Goal: Task Accomplishment & Management: Use online tool/utility

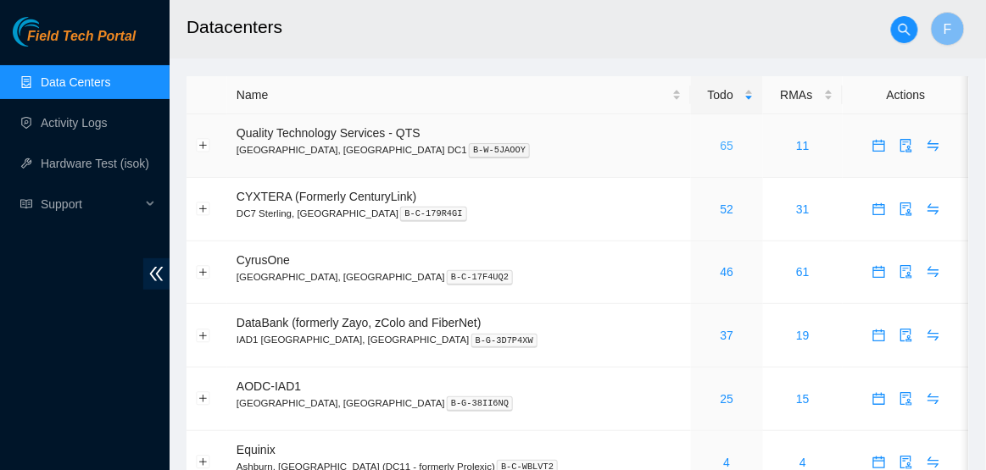
click at [721, 146] on link "65" at bounding box center [728, 146] width 14 height 14
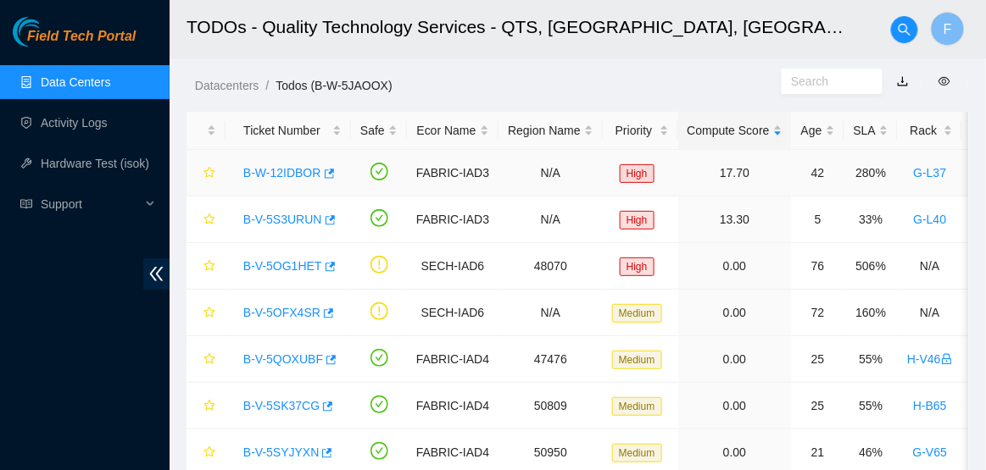
click at [282, 175] on link "B-W-12IDBOR" at bounding box center [282, 173] width 78 height 14
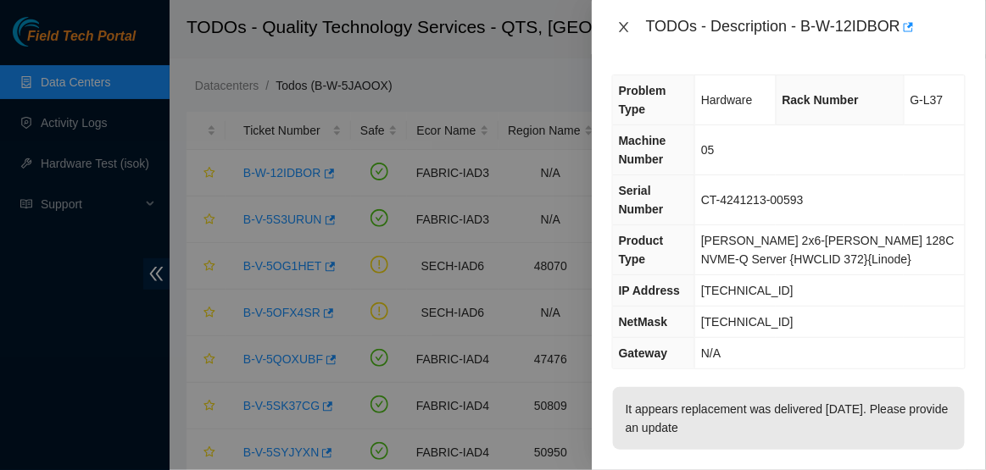
click at [620, 30] on icon "close" at bounding box center [624, 27] width 14 height 14
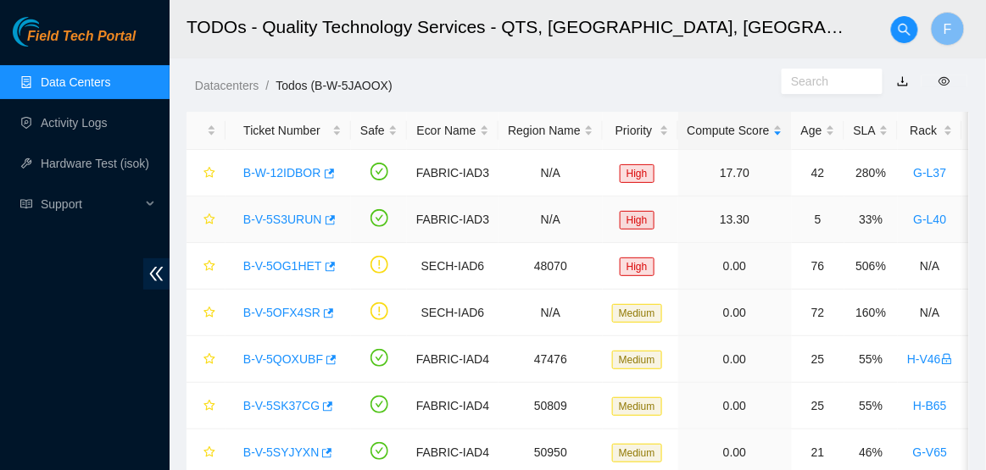
click at [281, 223] on link "B-V-5S3URUN" at bounding box center [282, 220] width 79 height 14
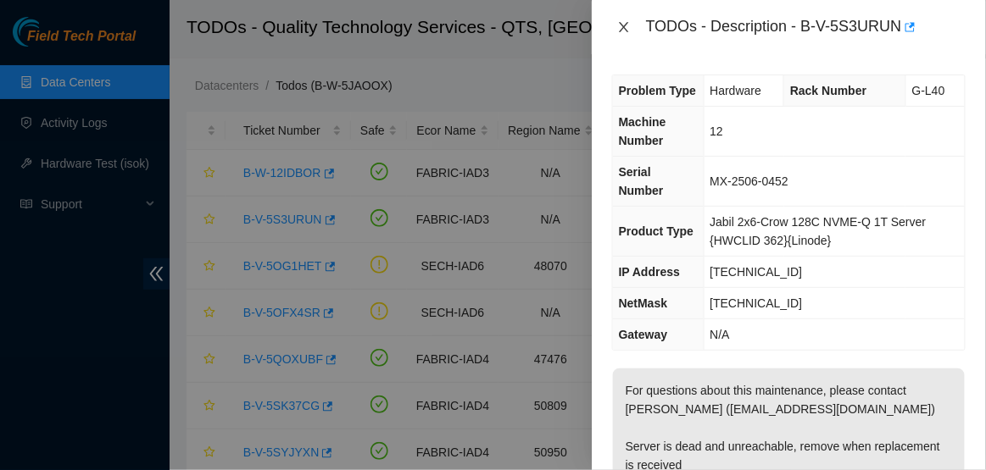
click at [624, 27] on icon "close" at bounding box center [623, 27] width 9 height 10
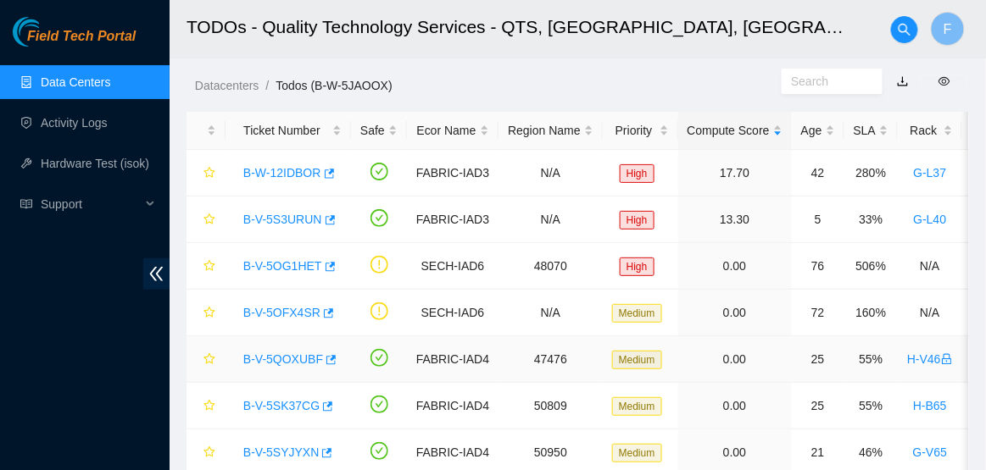
click at [280, 362] on link "B-V-5QOXUBF" at bounding box center [283, 360] width 80 height 14
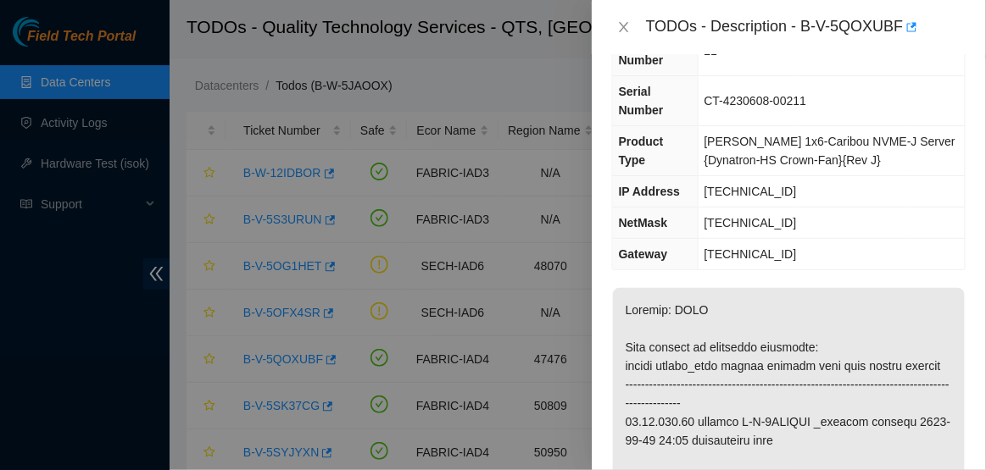
scroll to position [153, 0]
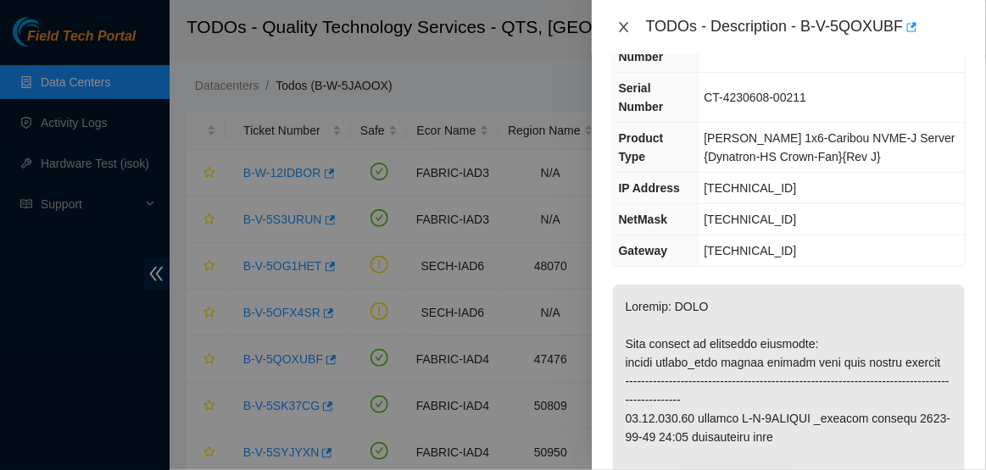
click at [625, 19] on button "Close" at bounding box center [624, 27] width 24 height 16
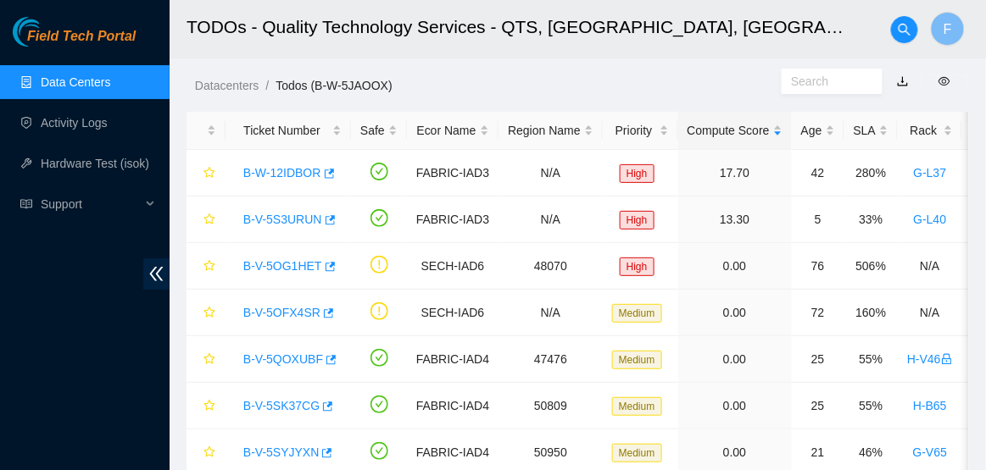
scroll to position [172, 0]
click at [282, 268] on link "B-V-5OG1HET" at bounding box center [282, 266] width 79 height 14
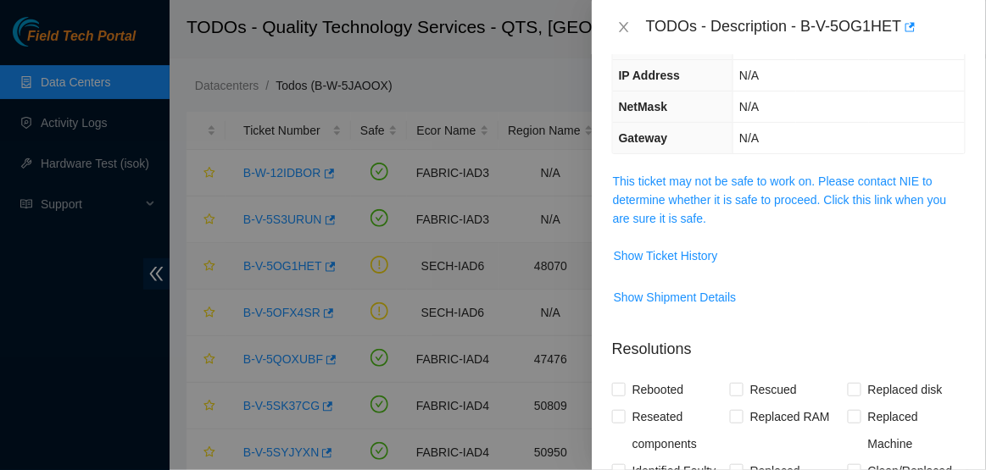
scroll to position [116, 0]
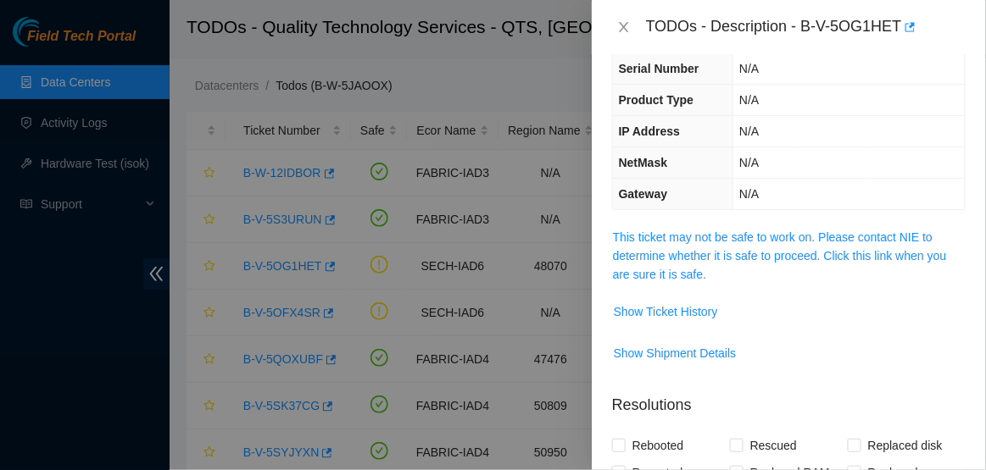
click at [769, 243] on span "This ticket may not be safe to work on. Please contact NIE to determine whether…" at bounding box center [789, 256] width 352 height 56
click at [789, 235] on link "This ticket may not be safe to work on. Please contact NIE to determine whether…" at bounding box center [780, 256] width 334 height 51
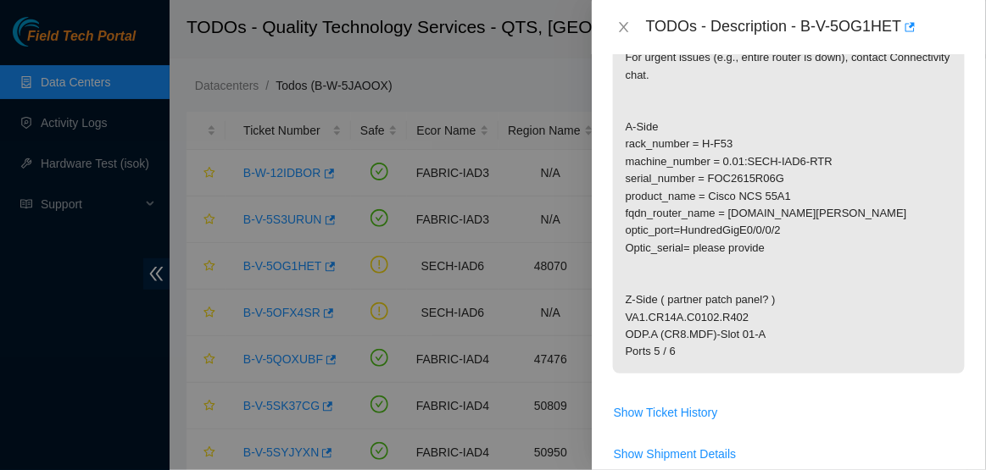
scroll to position [495, 0]
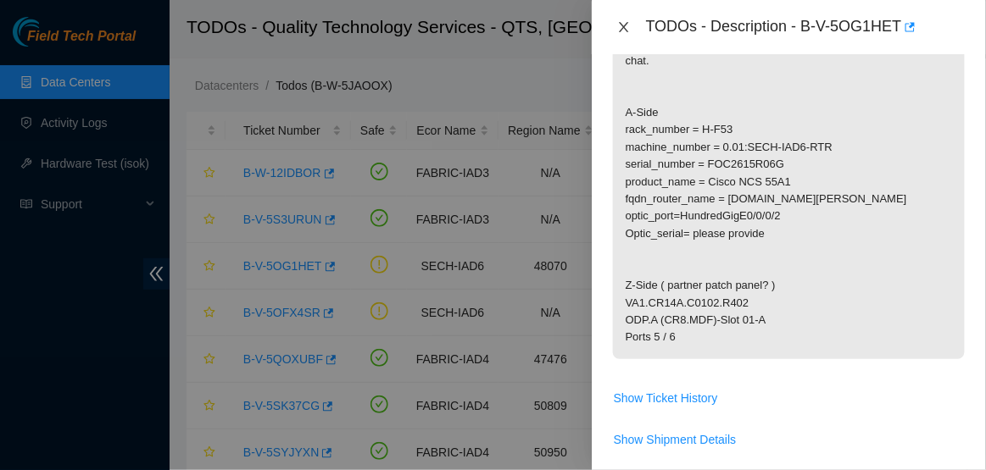
click at [626, 30] on icon "close" at bounding box center [623, 27] width 9 height 10
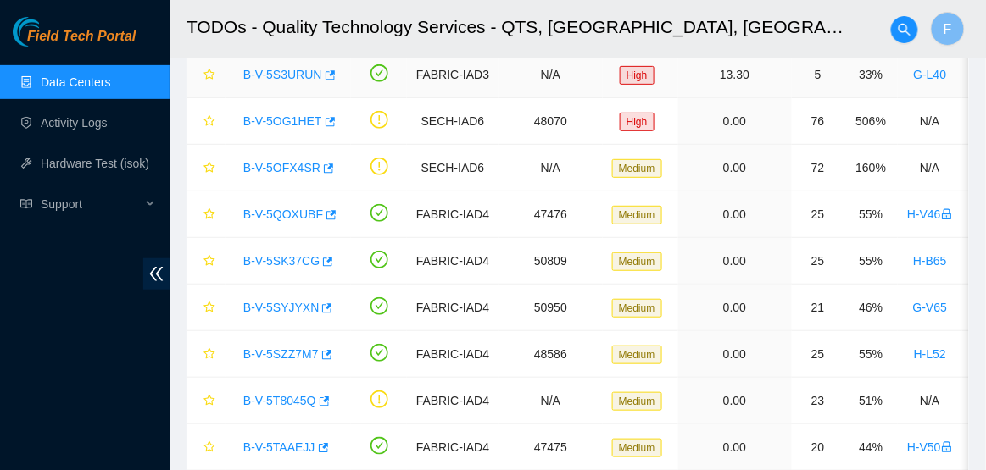
scroll to position [0, 0]
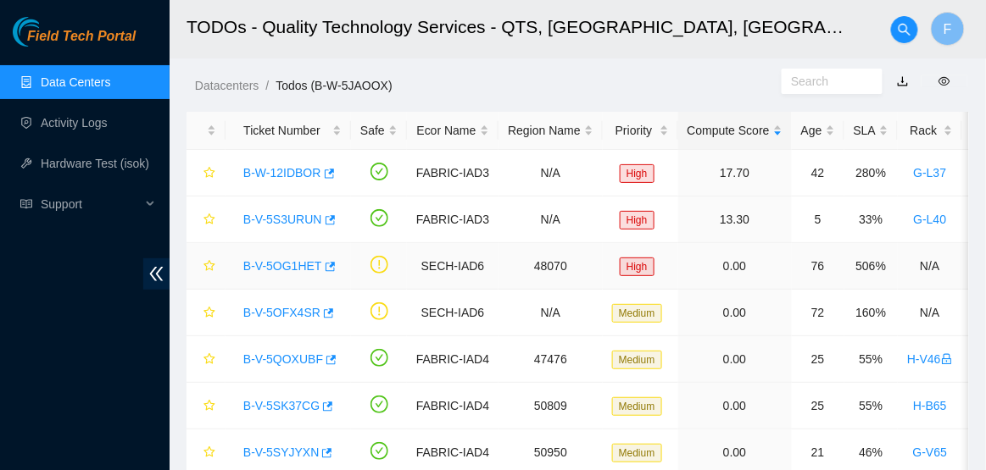
click at [276, 259] on link "B-V-5OG1HET" at bounding box center [282, 266] width 79 height 14
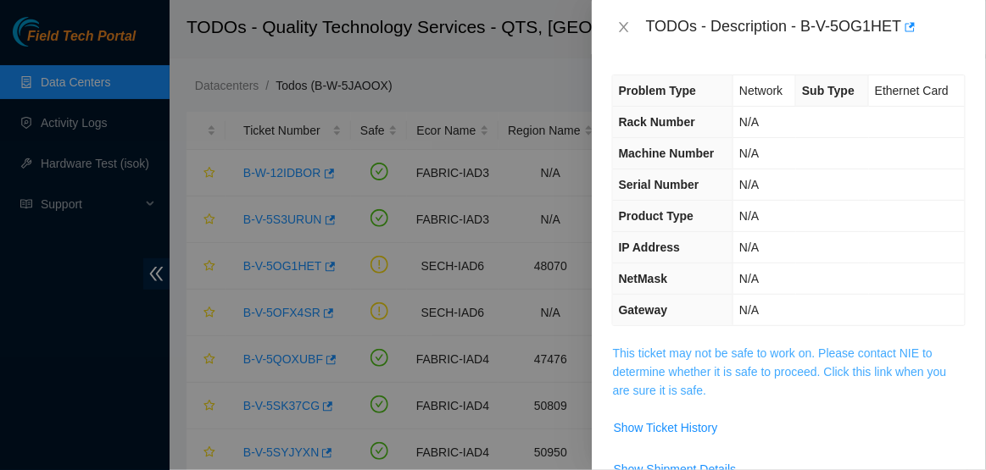
click at [754, 350] on link "This ticket may not be safe to work on. Please contact NIE to determine whether…" at bounding box center [780, 372] width 334 height 51
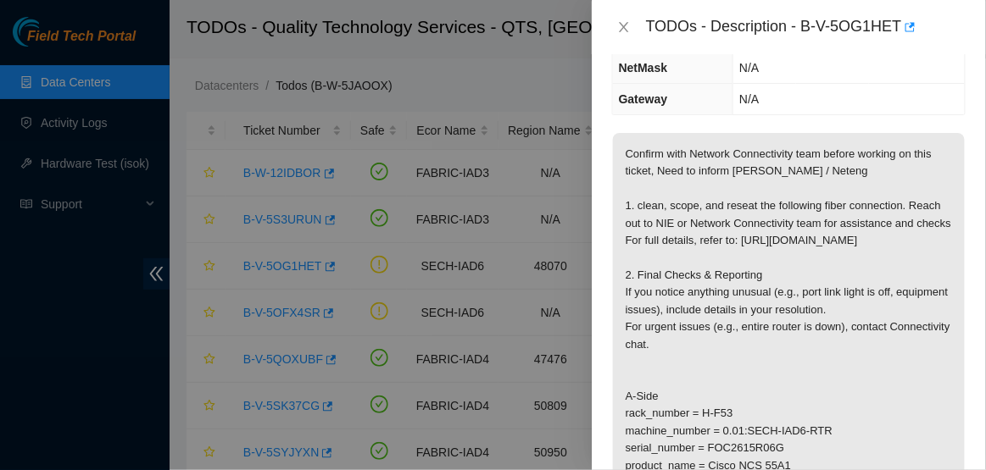
scroll to position [206, 0]
